Goal: Task Accomplishment & Management: Complete application form

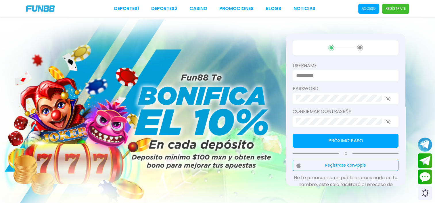
click at [322, 79] on input at bounding box center [343, 75] width 95 height 7
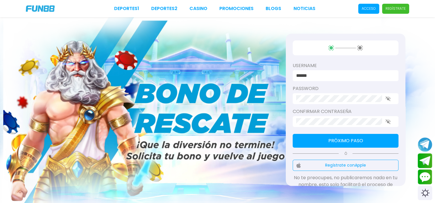
type input "******"
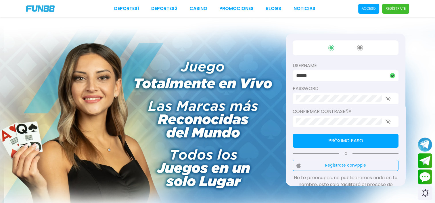
click at [346, 117] on div at bounding box center [346, 121] width 106 height 11
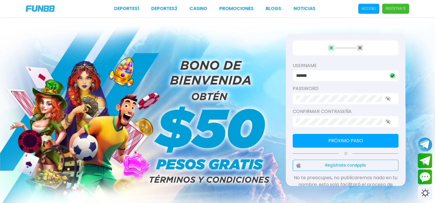
click at [344, 140] on button "Próximo paso" at bounding box center [346, 141] width 106 height 14
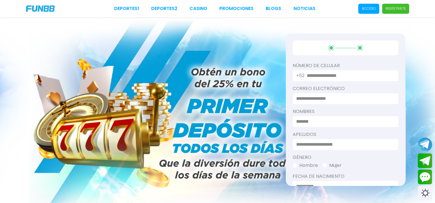
click at [307, 77] on div "+52" at bounding box center [346, 75] width 106 height 11
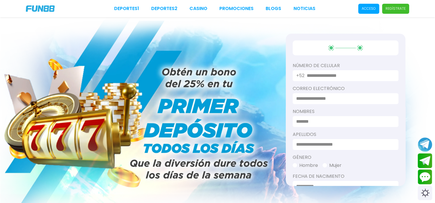
click at [349, 74] on input "text" at bounding box center [349, 75] width 85 height 7
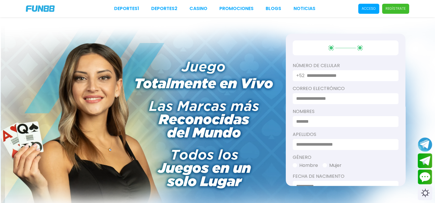
click at [333, 75] on input "text" at bounding box center [349, 75] width 85 height 7
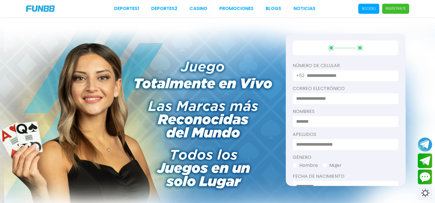
click at [257, 87] on img at bounding box center [217, 122] width 435 height 210
click at [306, 97] on input at bounding box center [343, 98] width 95 height 7
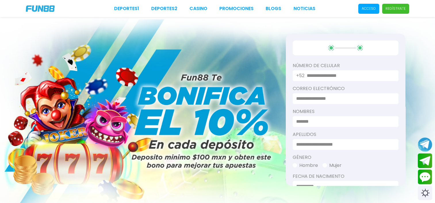
type input "**********"
type input "******"
type input "*******"
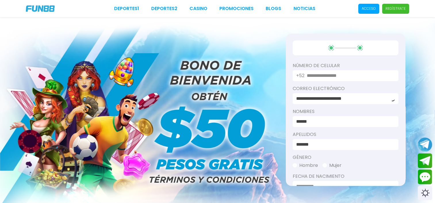
click at [329, 76] on input "text" at bounding box center [349, 75] width 85 height 7
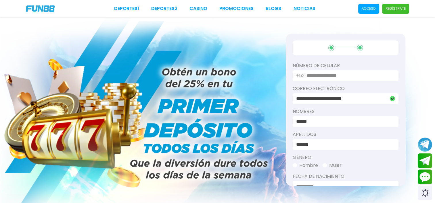
click at [297, 166] on button "Hombre" at bounding box center [305, 165] width 25 height 7
click at [311, 74] on input "text" at bounding box center [349, 75] width 85 height 7
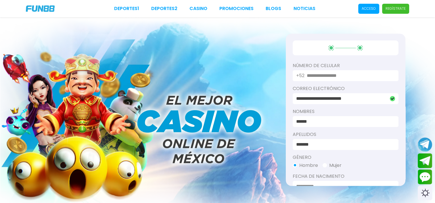
click at [318, 76] on input "text" at bounding box center [349, 75] width 85 height 7
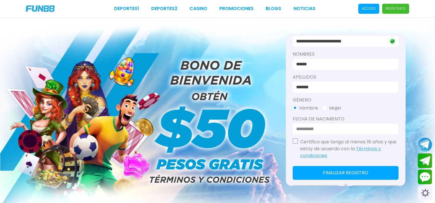
scroll to position [61, 0]
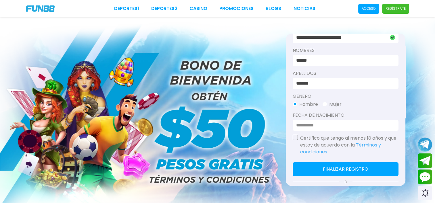
type input "*********"
click at [324, 124] on input at bounding box center [343, 125] width 95 height 7
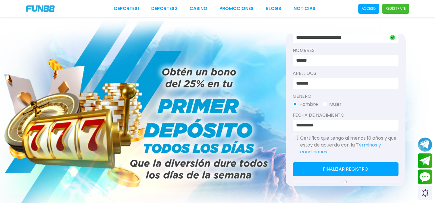
type input "**********"
click at [295, 136] on button "button" at bounding box center [295, 137] width 5 height 5
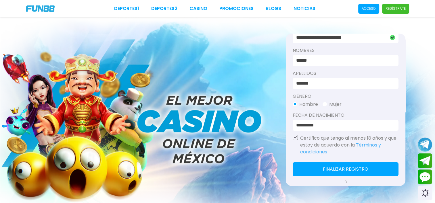
click at [320, 172] on button "Finalizar registro" at bounding box center [346, 170] width 106 height 14
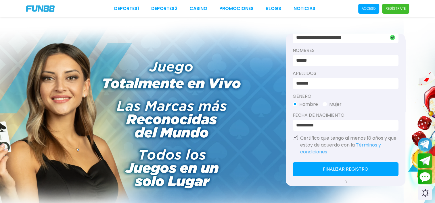
click at [339, 173] on button "Finalizar registro" at bounding box center [346, 170] width 106 height 14
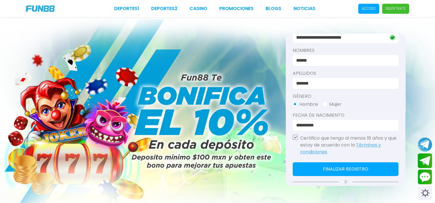
click at [339, 173] on button "Finalizar registro" at bounding box center [346, 170] width 106 height 14
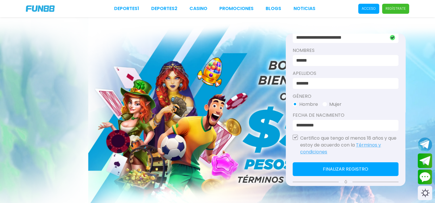
click at [340, 171] on button "Finalizar registro" at bounding box center [346, 170] width 106 height 14
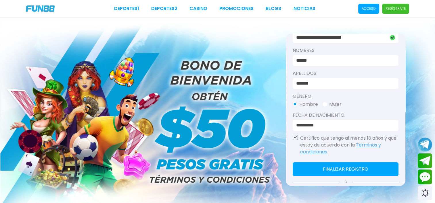
click at [340, 171] on button "Finalizar registro" at bounding box center [346, 170] width 106 height 14
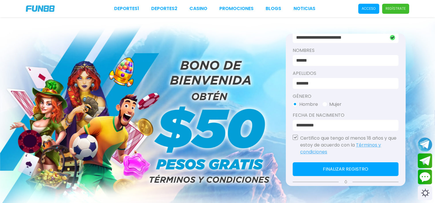
click at [369, 168] on button "Finalizar registro" at bounding box center [346, 170] width 106 height 14
click at [293, 163] on button "Finalizar registro" at bounding box center [346, 170] width 106 height 14
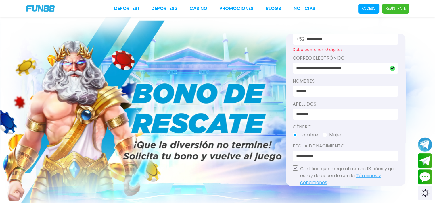
scroll to position [25, 0]
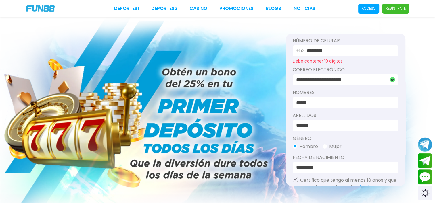
click at [322, 50] on input "*********" at bounding box center [349, 50] width 85 height 7
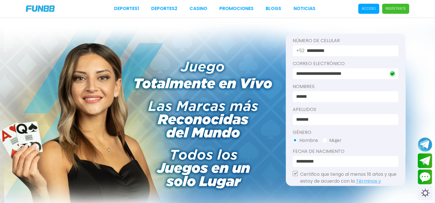
scroll to position [105, 0]
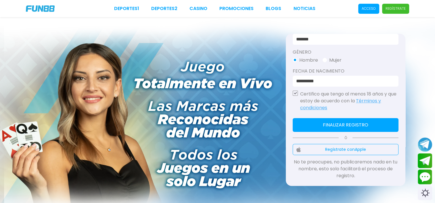
click at [367, 122] on button "Finalizar registro" at bounding box center [346, 125] width 106 height 14
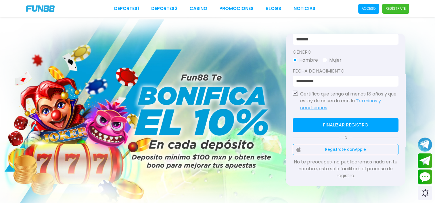
scroll to position [112, 0]
click at [356, 125] on button "Finalizar registro" at bounding box center [346, 125] width 106 height 14
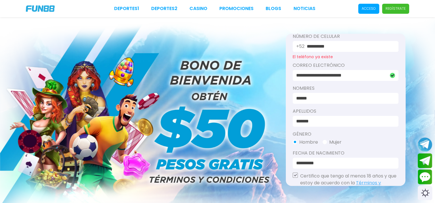
scroll to position [20, 0]
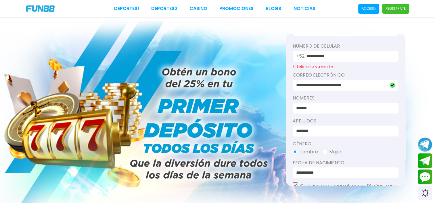
click at [344, 57] on input "**********" at bounding box center [349, 56] width 85 height 7
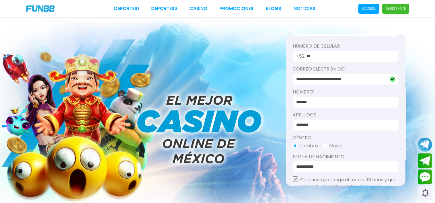
type input "*"
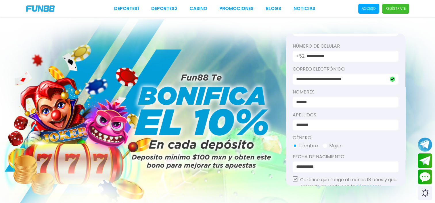
type input "**********"
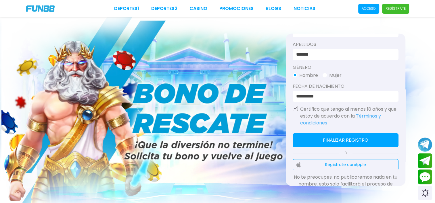
scroll to position [92, 0]
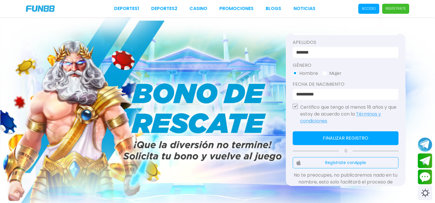
click at [368, 145] on button "Finalizar registro" at bounding box center [346, 139] width 106 height 14
click at [367, 139] on button "Finalizar registro" at bounding box center [346, 139] width 106 height 14
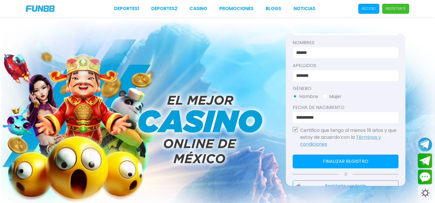
scroll to position [80, 0]
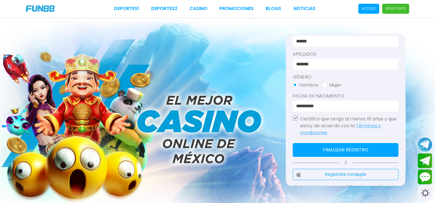
click at [354, 151] on button "Finalizar registro" at bounding box center [346, 150] width 106 height 14
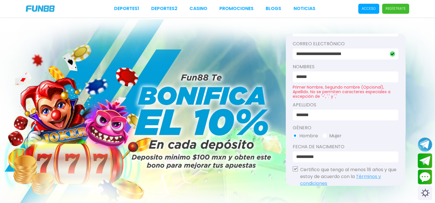
scroll to position [46, 0]
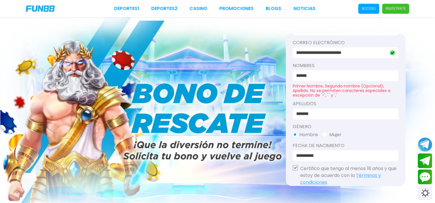
click at [321, 76] on input "******" at bounding box center [343, 75] width 95 height 7
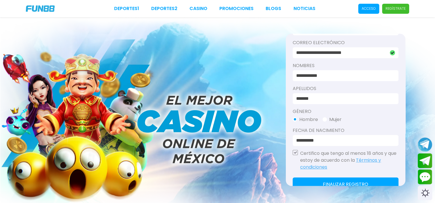
type input "**********"
type input "*"
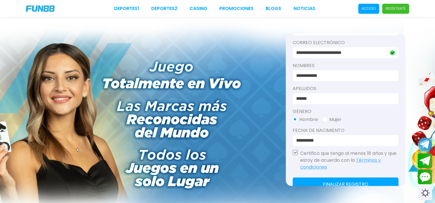
type input "*******"
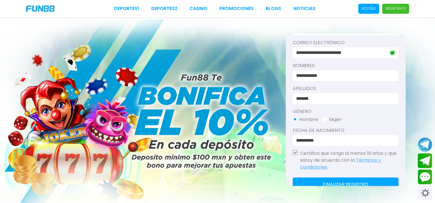
click at [374, 183] on button "Finalizar registro" at bounding box center [346, 185] width 106 height 14
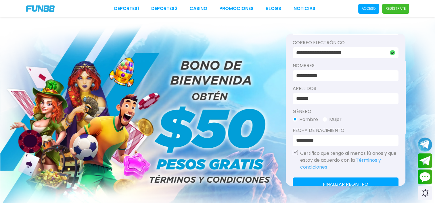
click at [374, 183] on button "Finalizar registro" at bounding box center [346, 185] width 106 height 14
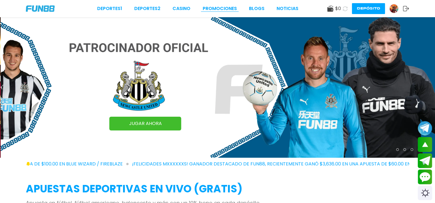
click at [225, 9] on link "Promociones" at bounding box center [220, 8] width 34 height 7
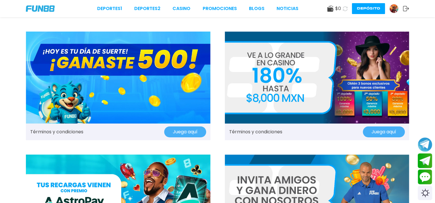
click at [178, 131] on button "Juega aquí" at bounding box center [185, 132] width 42 height 11
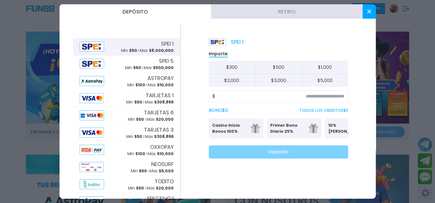
click at [367, 13] on icon at bounding box center [369, 11] width 4 height 4
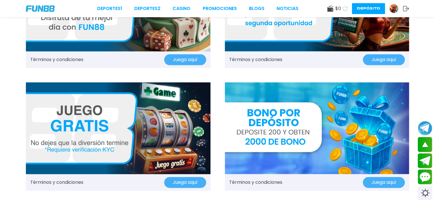
scroll to position [690, 0]
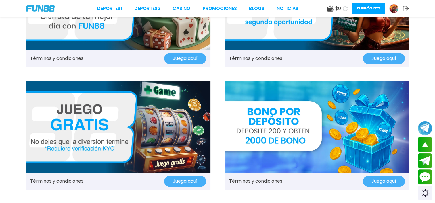
click at [189, 182] on button "Juega aquí" at bounding box center [185, 181] width 42 height 11
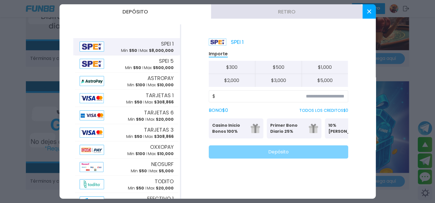
click at [365, 9] on button at bounding box center [368, 11] width 13 height 14
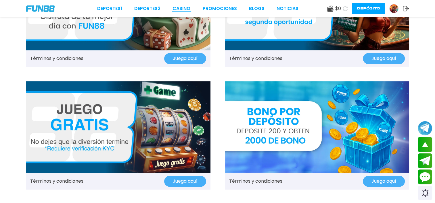
click at [183, 9] on link "CASINO" at bounding box center [181, 8] width 18 height 7
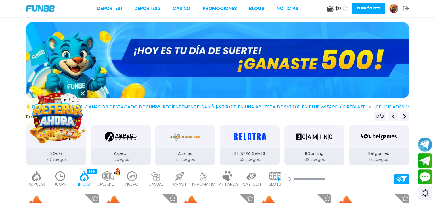
click at [183, 9] on link "CASINO" at bounding box center [181, 8] width 18 height 7
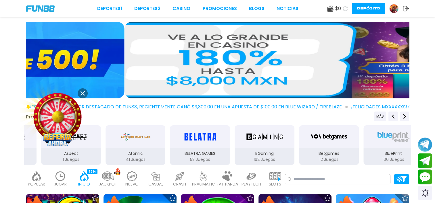
click at [261, 67] on img at bounding box center [315, 60] width 383 height 77
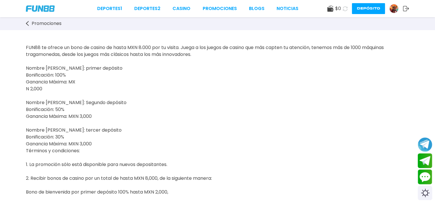
click at [343, 7] on use at bounding box center [345, 8] width 5 height 5
click at [34, 22] on span "Promociones" at bounding box center [47, 23] width 30 height 7
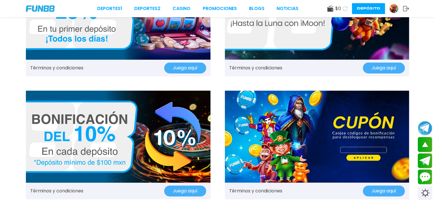
scroll to position [322, 0]
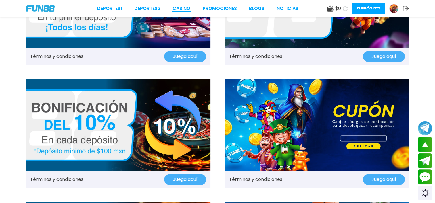
click at [182, 10] on link "CASINO" at bounding box center [181, 8] width 18 height 7
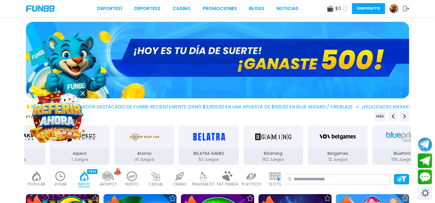
click at [64, 116] on img at bounding box center [58, 117] width 52 height 52
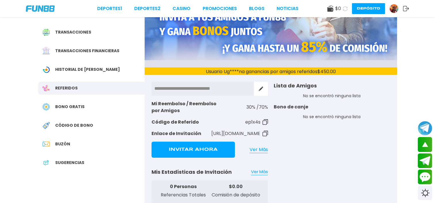
scroll to position [69, 0]
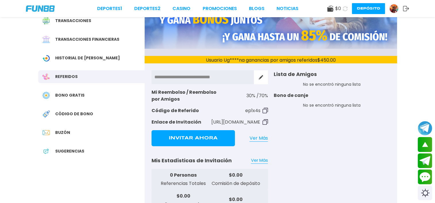
click at [56, 94] on span "Bono Gratis" at bounding box center [69, 96] width 29 height 6
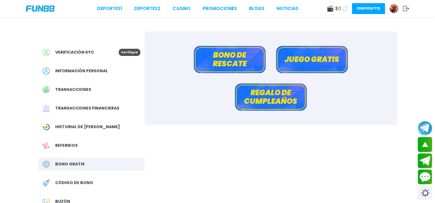
click at [290, 57] on button "Juego gratis" at bounding box center [312, 59] width 72 height 27
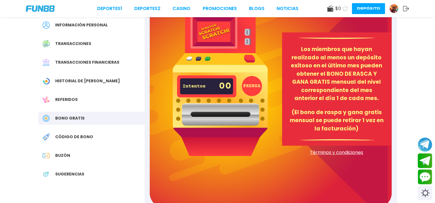
scroll to position [57, 0]
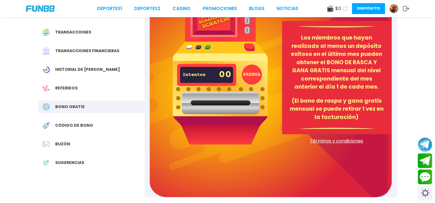
click at [68, 128] on span "Código de bono" at bounding box center [74, 126] width 38 height 6
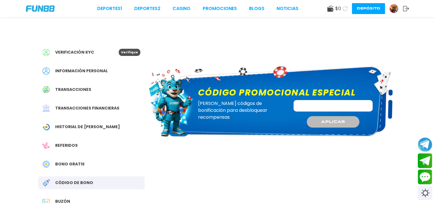
click at [78, 55] on span "Verificación KYC" at bounding box center [74, 52] width 39 height 6
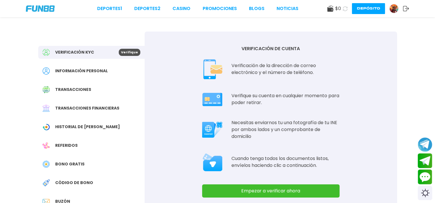
click at [83, 123] on div "Historial de Bonos" at bounding box center [91, 127] width 106 height 13
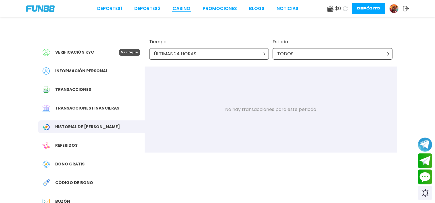
click at [185, 7] on link "CASINO" at bounding box center [181, 8] width 18 height 7
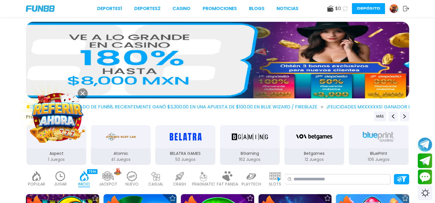
click at [64, 120] on img at bounding box center [57, 117] width 53 height 53
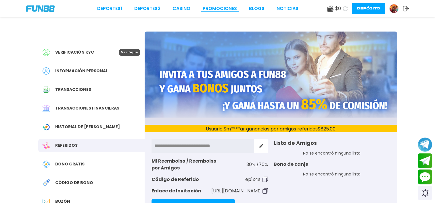
click at [229, 7] on link "Promociones" at bounding box center [220, 8] width 34 height 7
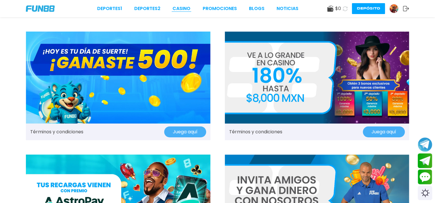
click at [177, 7] on link "CASINO" at bounding box center [181, 8] width 18 height 7
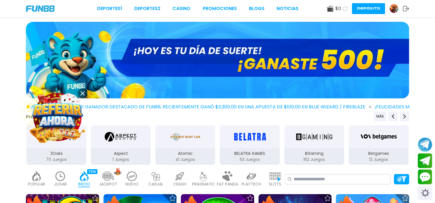
click at [140, 47] on img at bounding box center [217, 60] width 383 height 77
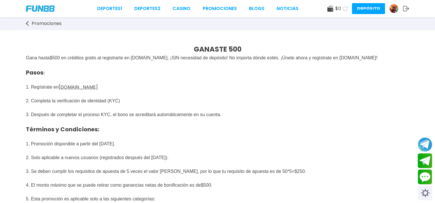
click at [140, 47] on p "GANASTE 500" at bounding box center [217, 49] width 383 height 10
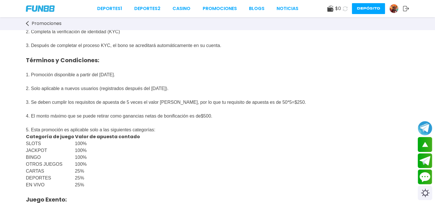
scroll to position [69, 0]
click at [33, 22] on span "Promociones" at bounding box center [47, 23] width 30 height 7
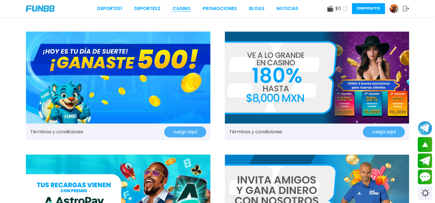
click at [186, 8] on link "CASINO" at bounding box center [181, 8] width 18 height 7
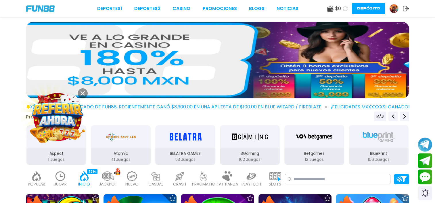
click at [391, 6] on img at bounding box center [393, 8] width 9 height 9
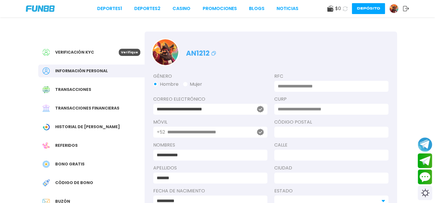
click at [84, 52] on span "Verificación KYC" at bounding box center [74, 52] width 39 height 6
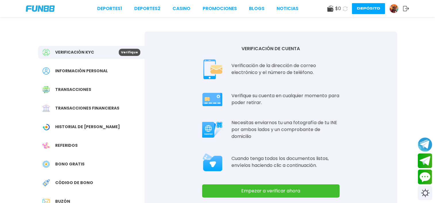
click at [295, 191] on button "Empezar a verificar ahora" at bounding box center [270, 191] width 137 height 13
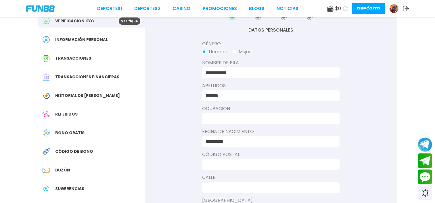
scroll to position [34, 0]
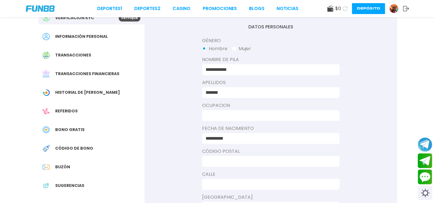
click at [256, 111] on div at bounding box center [270, 115] width 137 height 11
drag, startPoint x: 258, startPoint y: 120, endPoint x: 257, endPoint y: 116, distance: 3.6
click at [257, 116] on div at bounding box center [270, 115] width 137 height 11
click at [257, 116] on input at bounding box center [269, 115] width 127 height 7
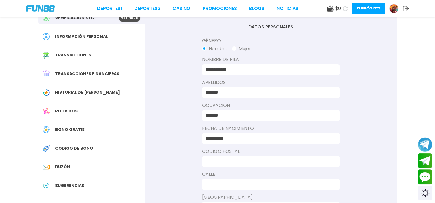
click at [415, 95] on div "**********" at bounding box center [217, 130] width 435 height 328
click at [230, 114] on input "*******" at bounding box center [269, 115] width 127 height 7
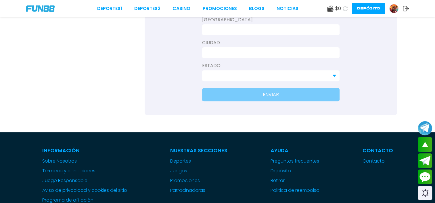
scroll to position [147, 0]
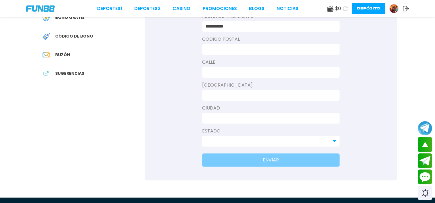
type input "**********"
click at [222, 41] on label "Código Postal" at bounding box center [270, 39] width 137 height 7
click at [222, 43] on div "Código Postal" at bounding box center [270, 45] width 137 height 19
click at [222, 47] on input at bounding box center [269, 49] width 127 height 7
click at [389, 6] on link at bounding box center [396, 8] width 14 height 9
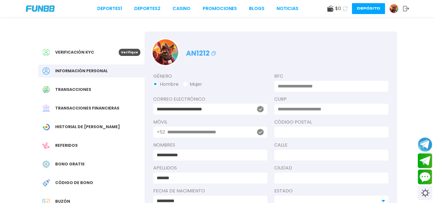
click at [237, 107] on input "**********" at bounding box center [204, 109] width 94 height 7
click at [192, 108] on input "**********" at bounding box center [204, 109] width 94 height 7
click at [82, 70] on span "Información personal" at bounding box center [81, 71] width 53 height 6
